Goal: Task Accomplishment & Management: Manage account settings

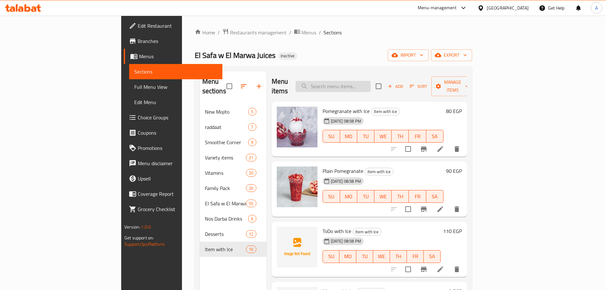
click at [365, 82] on input "search" at bounding box center [332, 86] width 75 height 11
paste input "Avocado Plain or with Honey"
type input "Avocado Plain or with Honey"
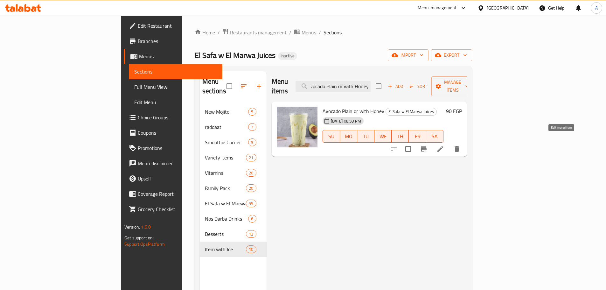
click at [444, 145] on icon at bounding box center [440, 149] width 8 height 8
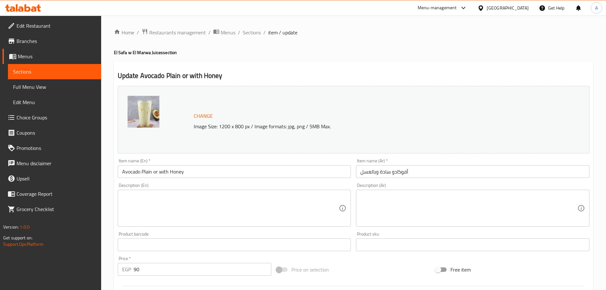
click at [388, 165] on input "أفوكادو سادة وبالعسل" at bounding box center [472, 171] width 233 height 13
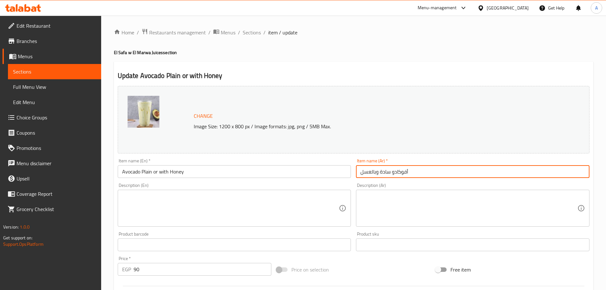
click at [388, 168] on input "أفوكادو سادة وبالعسل" at bounding box center [472, 171] width 233 height 13
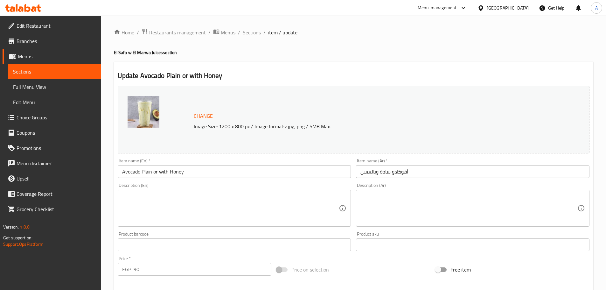
click at [248, 31] on span "Sections" at bounding box center [252, 33] width 18 height 8
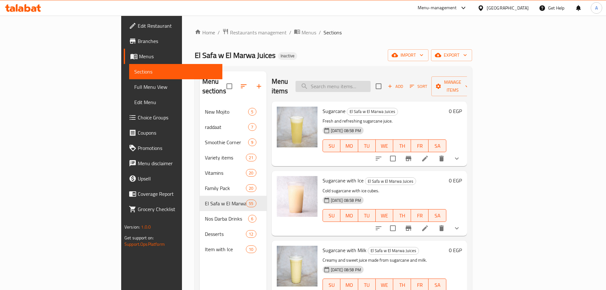
click at [371, 85] on input "search" at bounding box center [332, 86] width 75 height 11
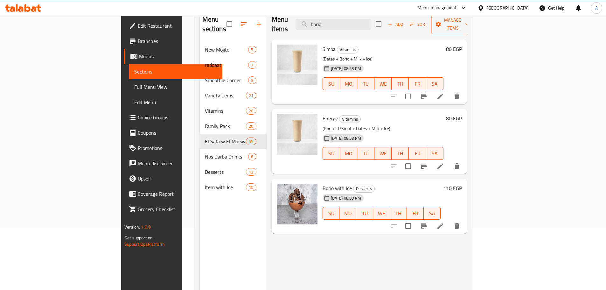
scroll to position [64, 0]
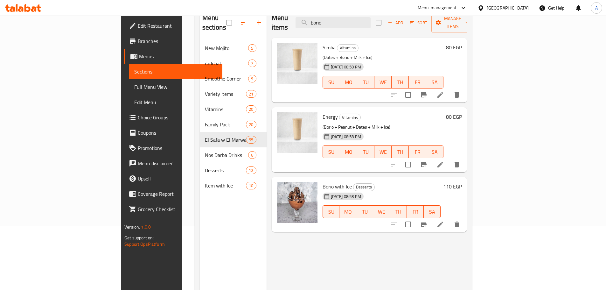
type input "borio"
click at [134, 86] on span "Full Menu View" at bounding box center [175, 87] width 83 height 8
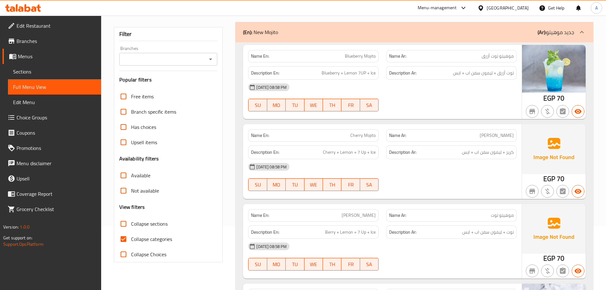
click at [251, 98] on div "SU MO TU WE TH FR SA" at bounding box center [313, 105] width 138 height 20
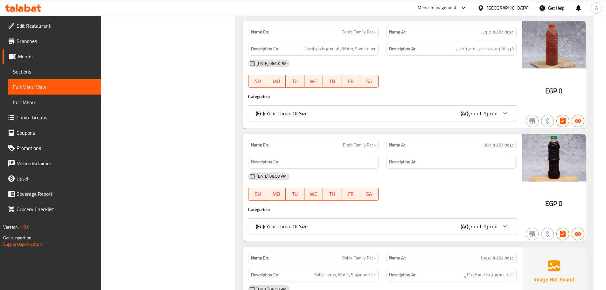
click at [490, 142] on span "عبوة عائلية عناب" at bounding box center [497, 145] width 31 height 7
copy span "عناب"
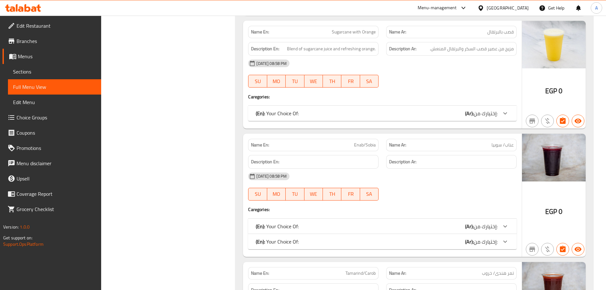
click at [366, 63] on div "[DATE] 08:58 PM" at bounding box center [382, 63] width 276 height 15
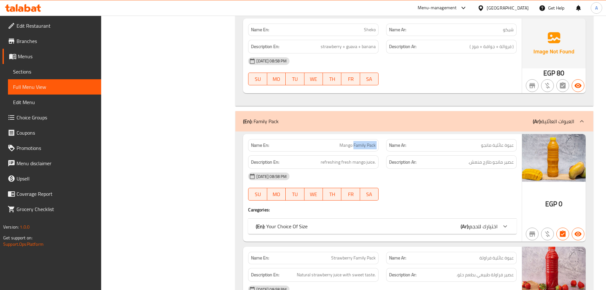
drag, startPoint x: 354, startPoint y: 147, endPoint x: 383, endPoint y: 146, distance: 29.3
click at [383, 146] on div "Name En: Mango Family Pack Name Ar: عبوة عائلية مانجو" at bounding box center [382, 145] width 276 height 20
copy span "Family Pack"
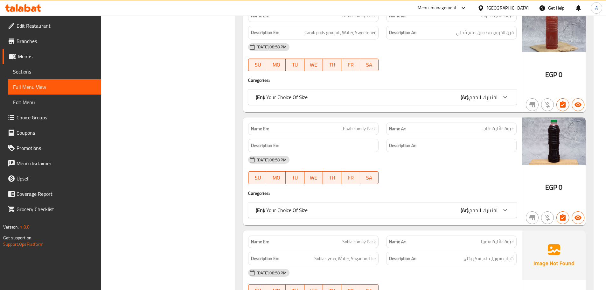
scroll to position [7477, 0]
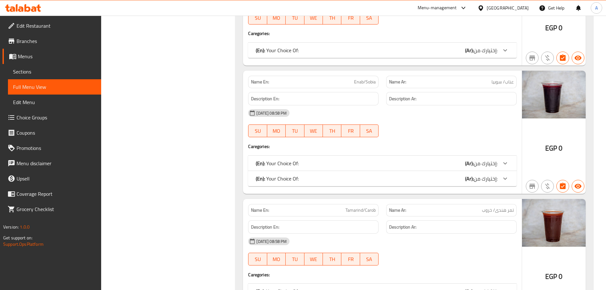
scroll to position [8568, 0]
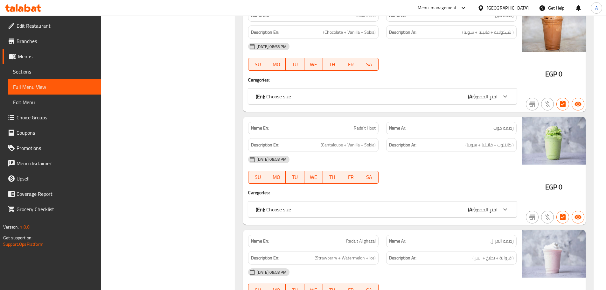
scroll to position [10931, 0]
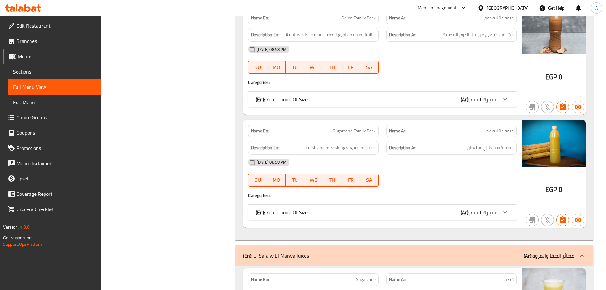
scroll to position [7871, 0]
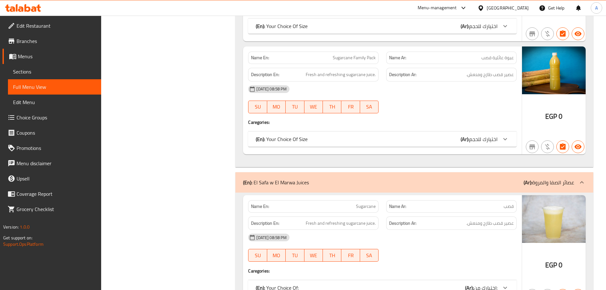
click at [489, 223] on span "عصير قصب طازج ومنعش." at bounding box center [489, 223] width 47 height 8
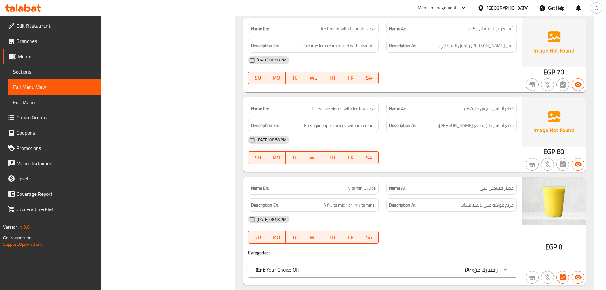
scroll to position [10490, 0]
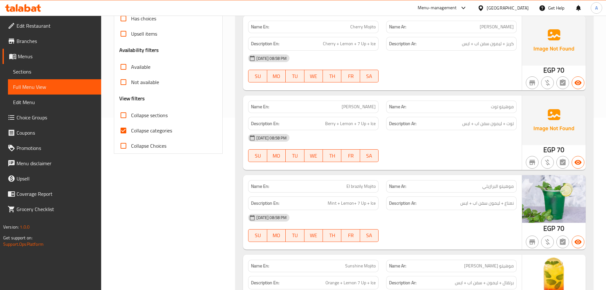
scroll to position [171, 0]
click at [125, 115] on input "Collapse sections" at bounding box center [123, 115] width 15 height 15
checkbox input "true"
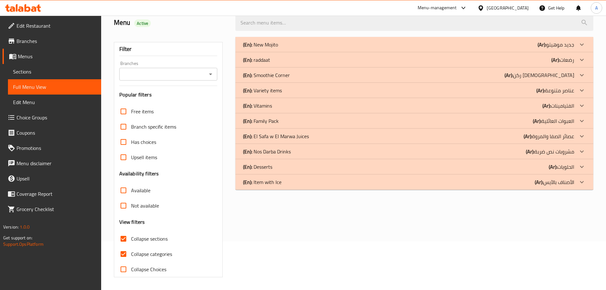
scroll to position [49, 0]
drag, startPoint x: 254, startPoint y: 180, endPoint x: 261, endPoint y: 169, distance: 13.9
click at [255, 180] on p "(En): Item with Ice" at bounding box center [262, 182] width 38 height 8
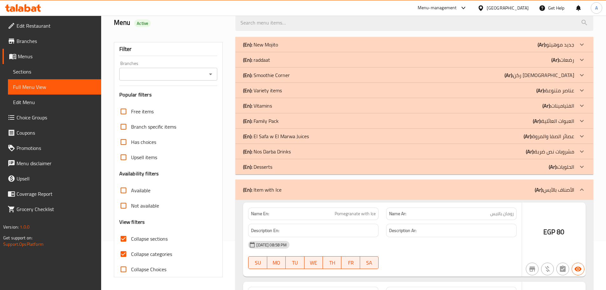
click at [261, 169] on p "(En): Desserts" at bounding box center [257, 167] width 29 height 8
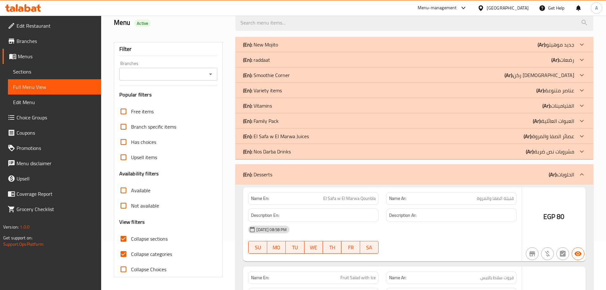
click at [262, 150] on p "(En): Nos Darba Drinks" at bounding box center [267, 152] width 48 height 8
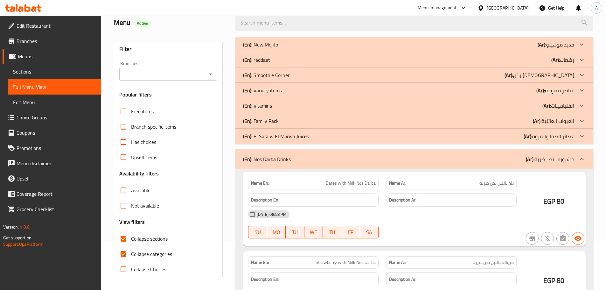
click at [260, 134] on p "(En): El Safa w El Marwa Juices" at bounding box center [276, 136] width 66 height 8
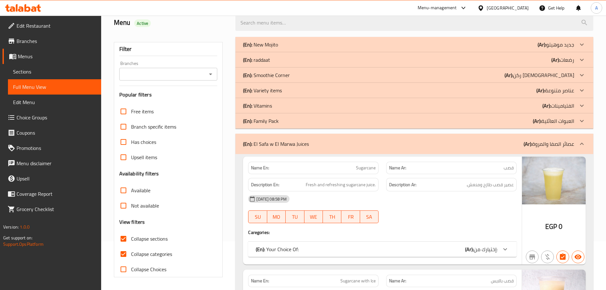
click at [261, 120] on p "(En): Family Pack" at bounding box center [261, 121] width 36 height 8
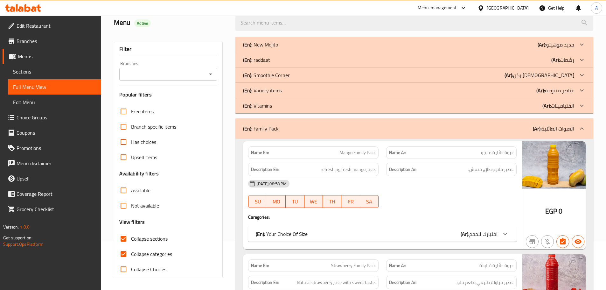
click at [263, 104] on p "(En): Vitamins" at bounding box center [257, 106] width 29 height 8
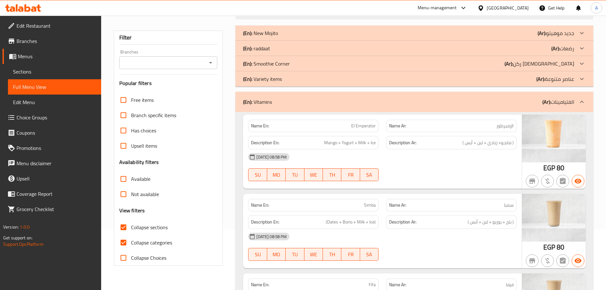
click at [125, 235] on input "Collapse categories" at bounding box center [123, 242] width 15 height 15
checkbox input "false"
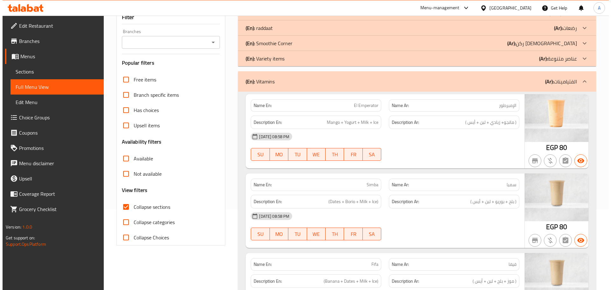
scroll to position [0, 0]
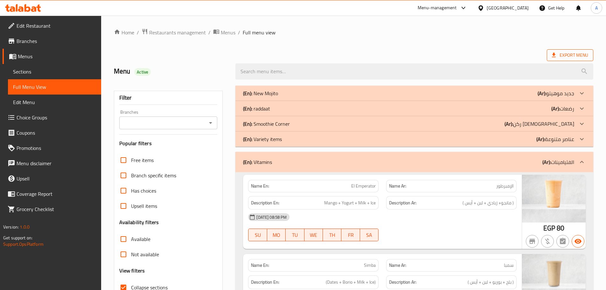
click at [557, 54] on span "Export Menu" at bounding box center [570, 55] width 36 height 8
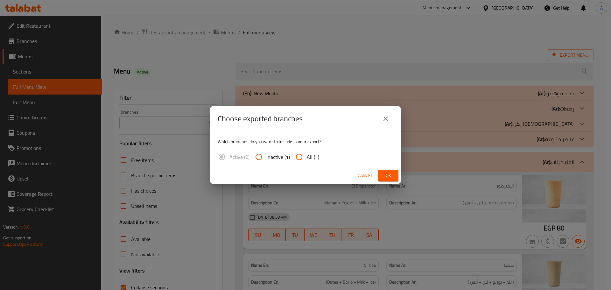
drag, startPoint x: 300, startPoint y: 155, endPoint x: 316, endPoint y: 157, distance: 15.5
click at [301, 155] on input "All (1)" at bounding box center [298, 156] width 15 height 15
radio input "true"
click at [386, 173] on span "Ok" at bounding box center [388, 175] width 10 height 8
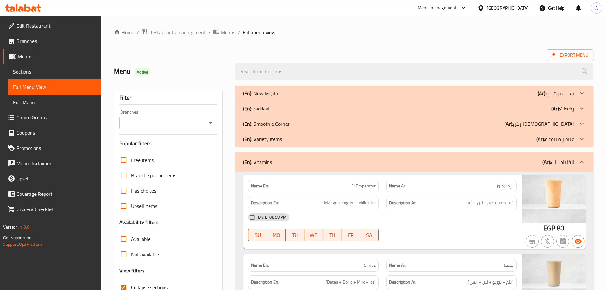
click at [357, 32] on ol "Home / Restaurants management / Menus / Full menu view" at bounding box center [353, 32] width 479 height 8
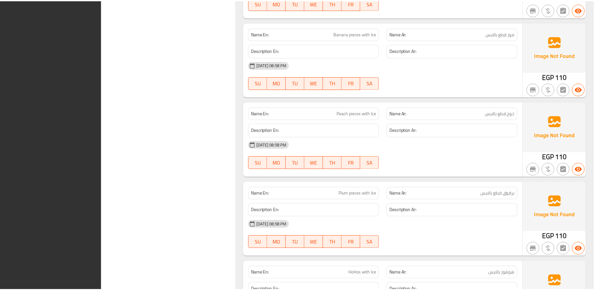
scroll to position [16410, 0]
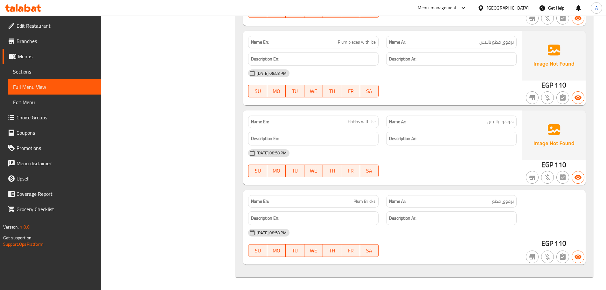
click at [526, 10] on div "[GEOGRAPHIC_DATA]" at bounding box center [508, 7] width 42 height 7
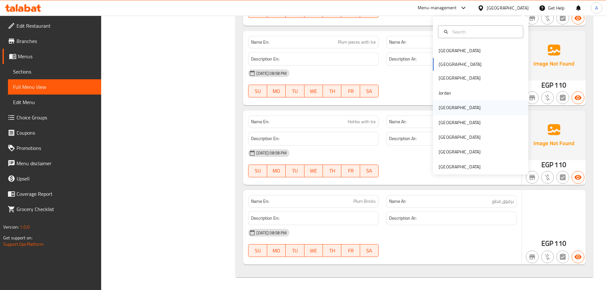
click at [450, 107] on div "[GEOGRAPHIC_DATA]" at bounding box center [459, 107] width 52 height 15
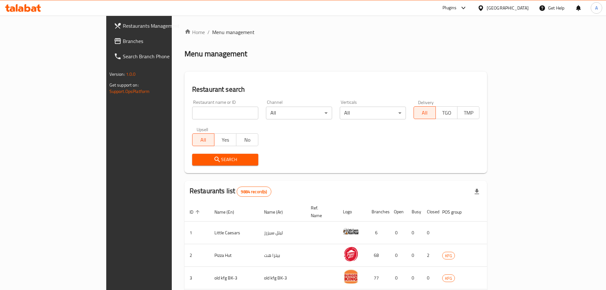
drag, startPoint x: 59, startPoint y: 44, endPoint x: 91, endPoint y: 1, distance: 53.6
click at [123, 44] on span "Branches" at bounding box center [163, 41] width 80 height 8
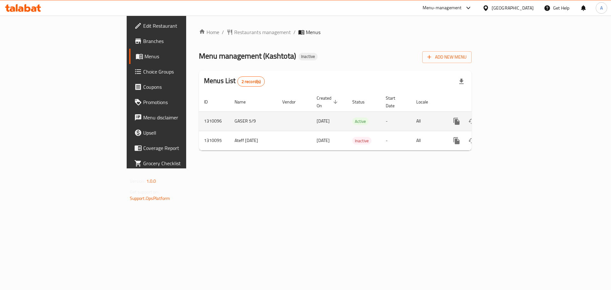
click at [506, 117] on icon "enhanced table" at bounding box center [502, 121] width 8 height 8
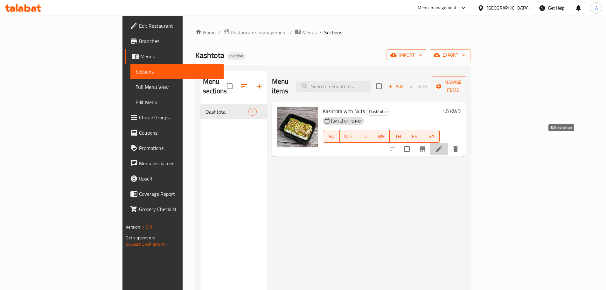
click at [443, 145] on icon at bounding box center [439, 149] width 8 height 8
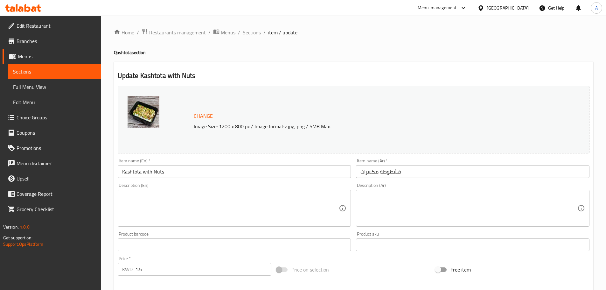
click at [422, 193] on textarea at bounding box center [468, 208] width 217 height 30
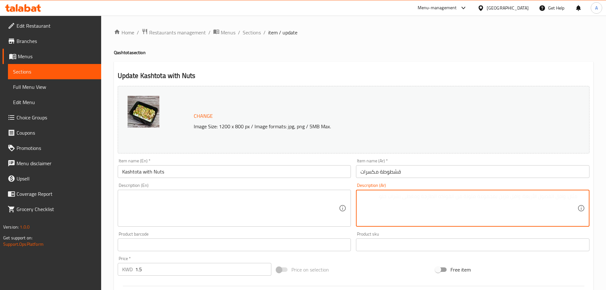
paste textarea ":كيكة، حليب، فانيليا، قشطة، فستق، لوز، عين جمل، بند"
click at [500, 193] on textarea ":كيكة، حليب، فانيليا، قشطة، فستق، لوز، عين جمل، بندق" at bounding box center [468, 208] width 217 height 30
click at [588, 194] on div ":كيكة، حليب، فانيليا، قشطة، فستق، لوز، عين جمل، بندق Description (Ar)" at bounding box center [472, 208] width 233 height 37
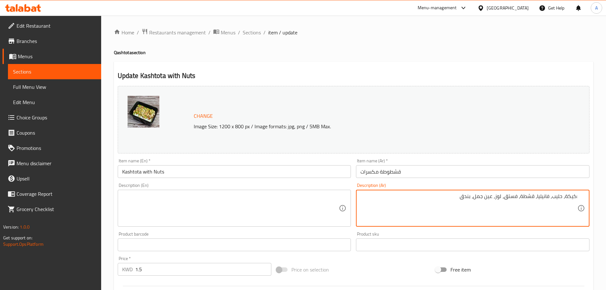
click at [574, 198] on textarea ":كيكة، حليب، فانيليا، قشطة، فستق، لوز، عين جمل، بندق" at bounding box center [468, 208] width 217 height 30
click at [575, 197] on textarea ":كيكة، حليب، فانيليا، قشطة، فستق، لوز، عين جمل، بندق" at bounding box center [468, 208] width 217 height 30
click at [563, 194] on textarea "كيكة، حليب، فانيليا، قشطة، فستق، لوز، عين جمل، بندق" at bounding box center [468, 208] width 217 height 30
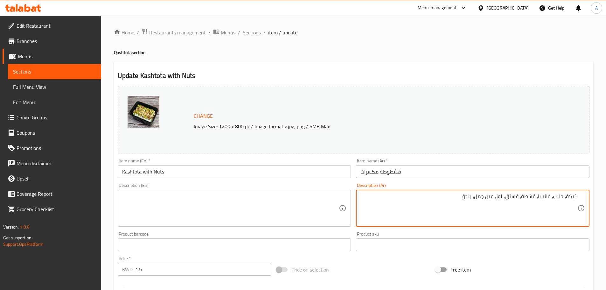
type textarea "كيكة، حليب، فانيليا، قشطة، فستق، لوز، عين جمل، بندق"
click at [216, 210] on textarea at bounding box center [230, 208] width 217 height 30
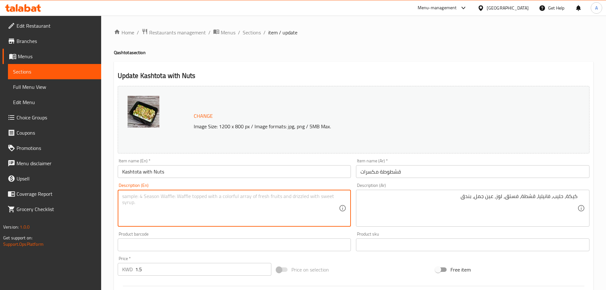
paste textarea "Cake, milk, vanilla, cream, pistachios, almonds, walnuts, hazelnuts"
drag, startPoint x: 122, startPoint y: 196, endPoint x: 158, endPoint y: 197, distance: 35.6
click at [156, 197] on textarea "Cake, milk, vanilla, cream, pistachios, almonds, walnuts, hazelnuts" at bounding box center [230, 208] width 217 height 30
click at [167, 196] on textarea "Cake, milk, vanilla, cream, pistachios, almonds, walnuts, hazelnuts" at bounding box center [230, 208] width 217 height 30
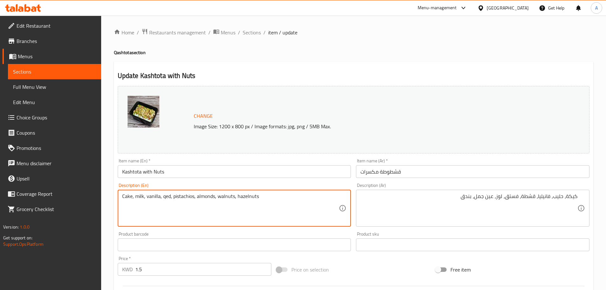
click at [533, 198] on textarea "كيكة، حليب، فانيليا، قشطة، فستق، لوز، عين جمل، بندق" at bounding box center [468, 208] width 217 height 30
click at [178, 206] on textarea "Cake, milk, vanilla, cream, pistachios, almonds, walnuts, hazelnuts" at bounding box center [230, 208] width 217 height 30
drag, startPoint x: 123, startPoint y: 196, endPoint x: 199, endPoint y: 196, distance: 76.3
click at [199, 196] on textarea "Cake, milk, vanilla, cream, pistachios, almonds, walnuts, hazelnuts" at bounding box center [230, 208] width 217 height 30
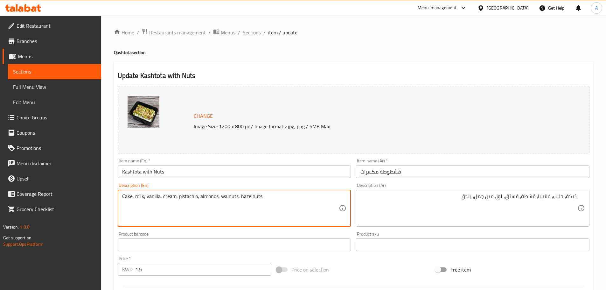
click at [217, 196] on textarea "Cake, milk, vanilla, cream, pistachio, almonds, walnuts, hazelnuts" at bounding box center [230, 208] width 217 height 30
click at [233, 196] on textarea "Cake, milk, vanilla, cream, pistachio, almond, walnuts, hazelnuts" at bounding box center [230, 208] width 217 height 30
click at [255, 195] on textarea "Cake, milk, vanilla, cream, pistachio, almond, walnut, hazelnuts" at bounding box center [230, 208] width 217 height 30
drag, startPoint x: 123, startPoint y: 196, endPoint x: 173, endPoint y: 197, distance: 50.6
click at [173, 197] on textarea "Cake, milk, vanilla, cream, pistachio, almond, walnut, hazelnut" at bounding box center [230, 208] width 217 height 30
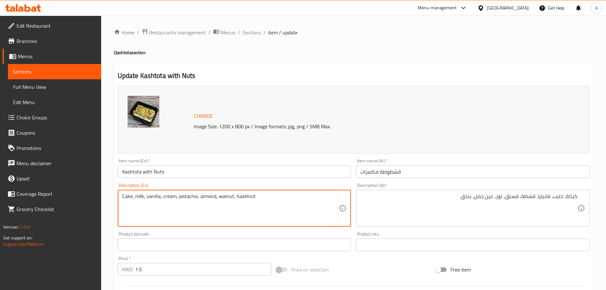
click at [183, 200] on textarea "Cake, milk, vanilla, cream, pistachio, almond, walnut, hazelnut" at bounding box center [230, 208] width 217 height 30
drag, startPoint x: 179, startPoint y: 197, endPoint x: 260, endPoint y: 196, distance: 81.4
click at [260, 196] on textarea "Cake, milk, vanilla, cream, pistachio, almond, walnut, hazelnut" at bounding box center [230, 208] width 217 height 30
type textarea "Cake, milk, vanilla, cream, pistachio, almond, walnut, hazelnut"
click at [260, 173] on input "Kashtota with Nuts" at bounding box center [234, 171] width 233 height 13
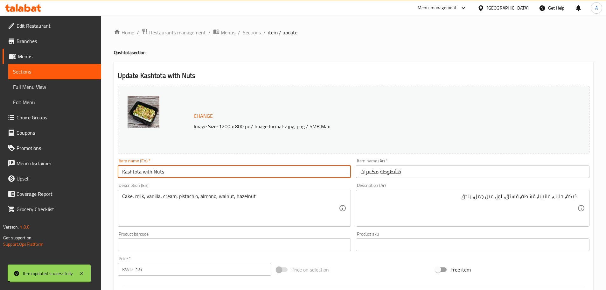
click at [46, 86] on span "Full Menu View" at bounding box center [54, 87] width 83 height 8
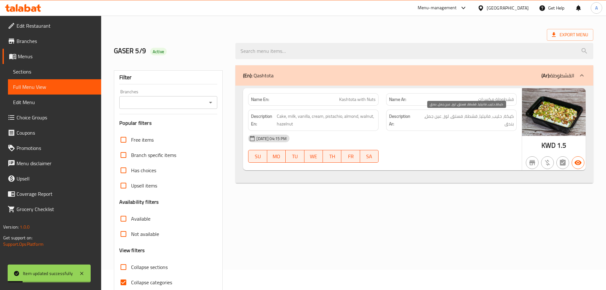
scroll to position [32, 0]
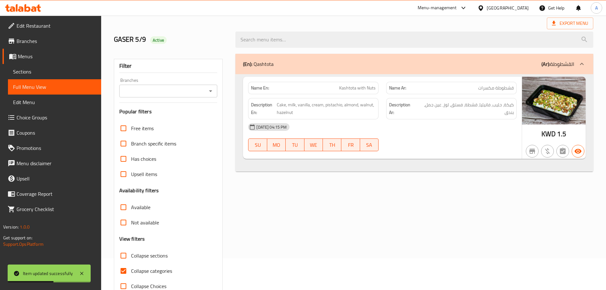
click at [467, 118] on div "Description Ar: كيكة، حليب، فانيليا، قشطة، فستق، لوز، عين جمل، بندق" at bounding box center [451, 108] width 130 height 21
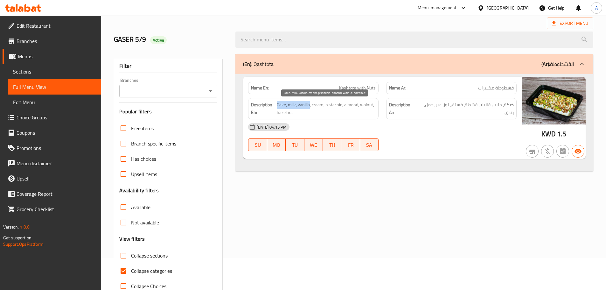
drag, startPoint x: 277, startPoint y: 104, endPoint x: 309, endPoint y: 106, distance: 32.2
click at [309, 106] on span "Cake, milk, vanilla, cream, pistachio, almond, walnut, hazelnut" at bounding box center [326, 109] width 99 height 16
click at [302, 104] on span "Cake, milk, vanilla, cream, pistachio, almond, walnut, hazelnut" at bounding box center [326, 109] width 99 height 16
drag, startPoint x: 277, startPoint y: 105, endPoint x: 309, endPoint y: 105, distance: 31.2
click at [309, 105] on span "Cake, milk, vanilla, cream, pistachio, almond, walnut, hazelnut" at bounding box center [326, 109] width 99 height 16
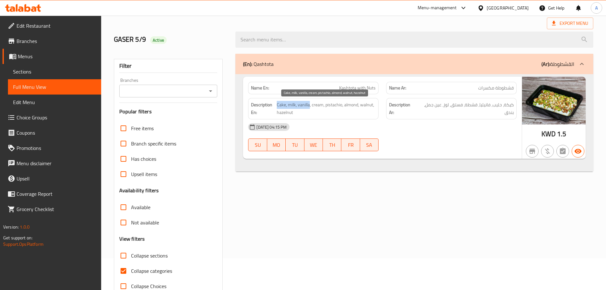
click at [302, 106] on span "Cake, milk, vanilla, cream, pistachio, almond, walnut, hazelnut" at bounding box center [326, 109] width 99 height 16
click at [277, 105] on span "Cake, milk, vanilla, cream, pistachio, almond, walnut, hazelnut" at bounding box center [326, 109] width 99 height 16
click at [276, 103] on h6 "Description En: Cake, milk, vanilla, cream, pistachio, almond, walnut, hazelnut" at bounding box center [313, 109] width 125 height 16
drag, startPoint x: 277, startPoint y: 104, endPoint x: 322, endPoint y: 105, distance: 44.8
click at [322, 105] on span "Cake, milk, vanilla, cream, pistachio, almond, walnut, hazelnut" at bounding box center [326, 109] width 99 height 16
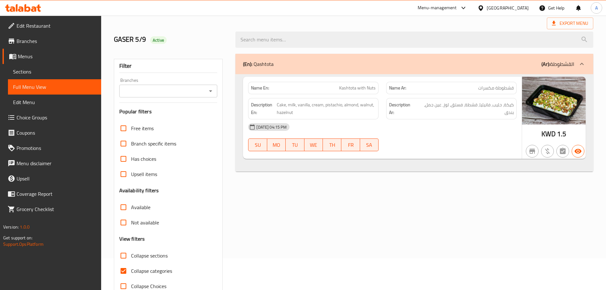
click at [421, 131] on div "05-09-2025 04:15 PM" at bounding box center [382, 126] width 276 height 15
drag, startPoint x: 276, startPoint y: 103, endPoint x: 323, endPoint y: 104, distance: 46.8
click at [323, 104] on span "Cake, milk, vanilla, cream, pistachio, almond, walnut, hazelnut" at bounding box center [326, 109] width 99 height 16
click at [379, 102] on div "Description En: Cake, milk, vanilla, cream, pistachio, almond, walnut, hazelnut" at bounding box center [313, 108] width 138 height 29
drag, startPoint x: 324, startPoint y: 104, endPoint x: 376, endPoint y: 105, distance: 51.5
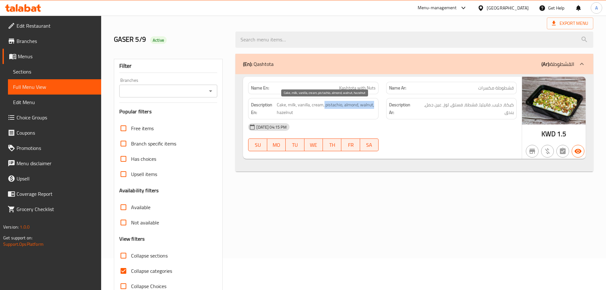
click at [376, 105] on div "Description En: Cake, milk, vanilla, cream, pistachio, almond, walnut, hazelnut" at bounding box center [313, 108] width 130 height 21
click at [374, 121] on div "05-09-2025 04:15 PM" at bounding box center [382, 126] width 276 height 15
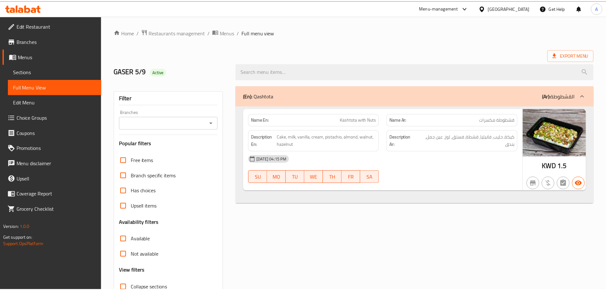
scroll to position [49, 0]
